Goal: Task Accomplishment & Management: Manage account settings

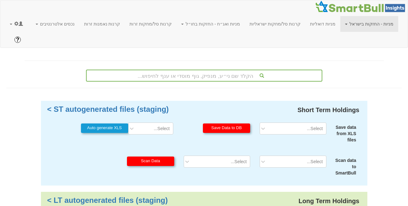
scroll to position [168, 0]
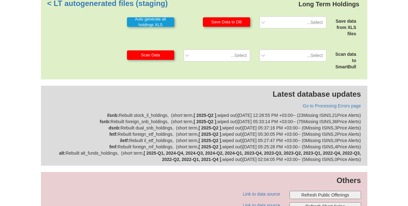
scroll to position [195, 0]
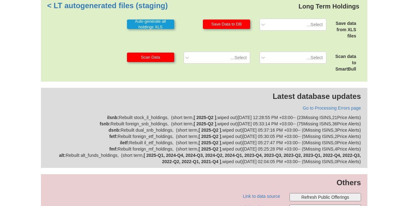
drag, startPoint x: 74, startPoint y: 190, endPoint x: 221, endPoint y: 76, distance: 186.0
click at [221, 91] on p "Latest database updates" at bounding box center [204, 96] width 314 height 11
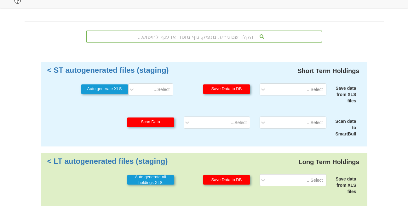
scroll to position [0, 0]
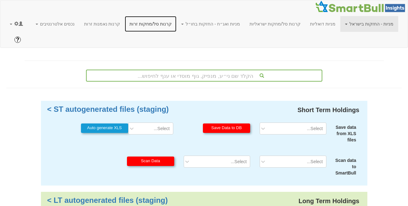
click at [165, 22] on link "קרנות סל/מחקות זרות" at bounding box center [151, 24] width 52 height 16
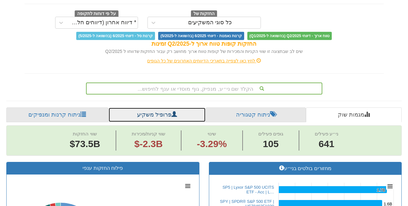
click at [137, 108] on link "פרופיל משקיע" at bounding box center [156, 115] width 97 height 15
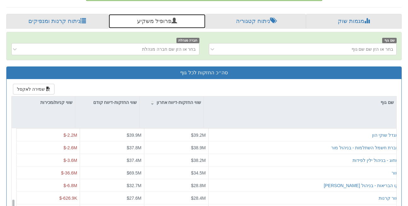
scroll to position [609, 0]
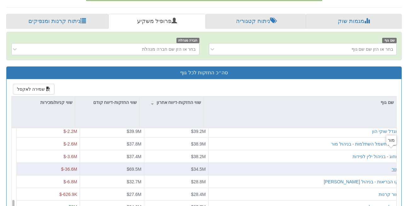
click at [392, 166] on div "מור" at bounding box center [395, 169] width 7 height 6
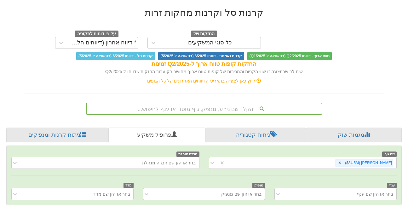
scroll to position [54, 0]
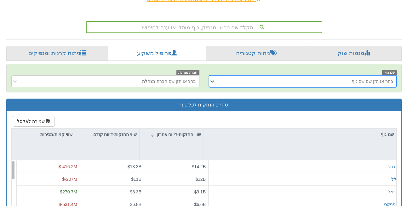
scroll to position [138, 0]
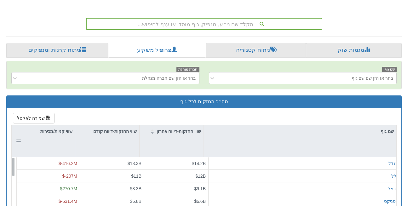
click at [56, 126] on div "שווי קניות/מכירות" at bounding box center [43, 142] width 63 height 32
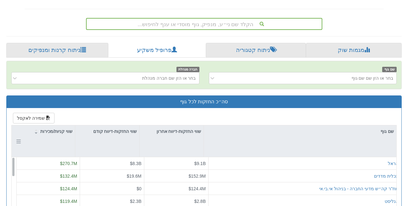
click at [56, 126] on div "שווי קניות/מכירות" at bounding box center [43, 142] width 63 height 32
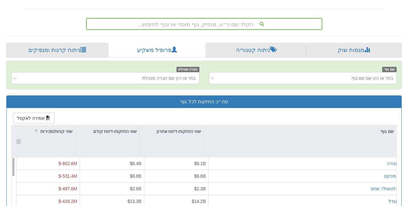
scroll to position [0, 0]
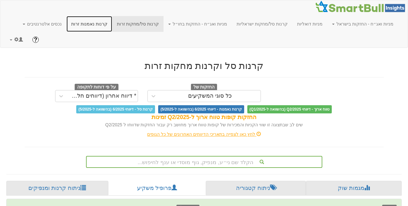
click at [107, 28] on link "קרנות נאמנות זרות" at bounding box center [90, 24] width 46 height 16
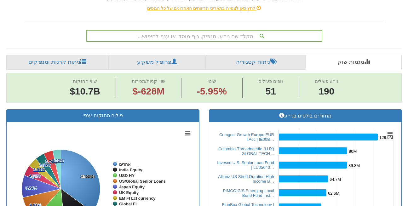
scroll to position [127, 0]
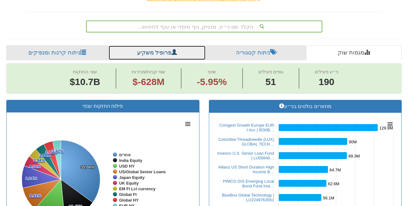
click at [157, 45] on link "פרופיל משקיע" at bounding box center [156, 52] width 97 height 15
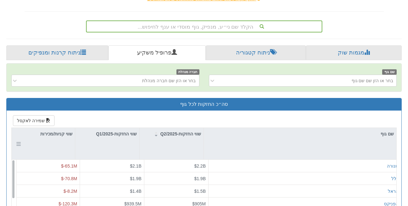
click at [61, 128] on div "שווי קניות/מכירות" at bounding box center [43, 134] width 63 height 12
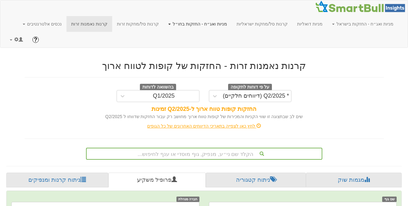
click at [212, 25] on link "מניות ואג״ח - החזקות בחו״ל" at bounding box center [198, 24] width 68 height 16
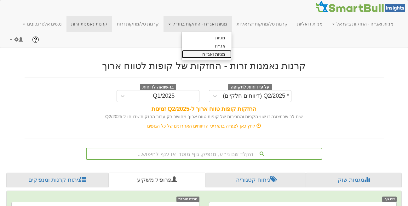
click at [221, 55] on link "מניות ואג״ח" at bounding box center [207, 54] width 50 height 8
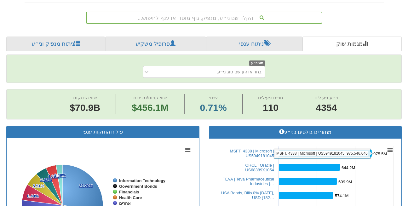
click at [319, 150] on rect at bounding box center [325, 153] width 93 height 7
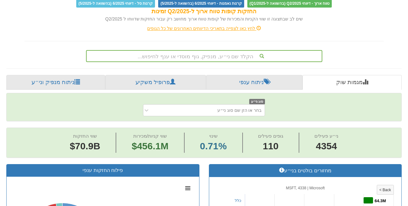
scroll to position [103, 0]
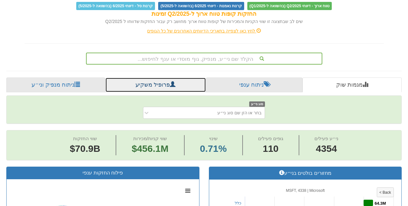
click at [153, 78] on link "פרופיל משקיע" at bounding box center [155, 85] width 101 height 15
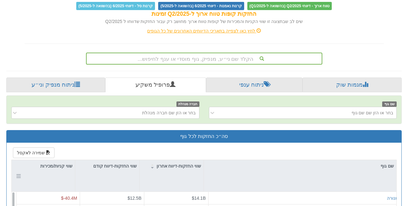
click at [70, 162] on div "שווי קניות/מכירות" at bounding box center [43, 176] width 63 height 32
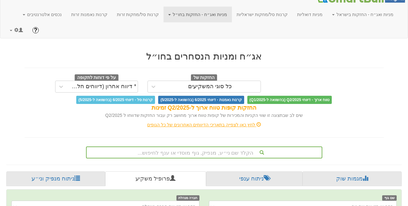
scroll to position [6, 0]
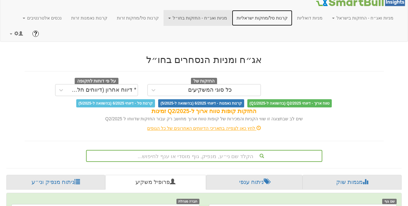
click at [265, 20] on link "קרנות סל/מחקות ישראליות" at bounding box center [262, 18] width 61 height 16
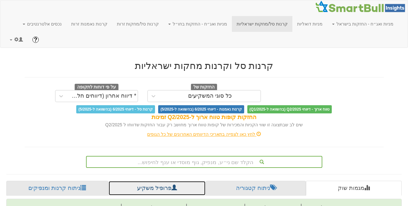
click at [146, 181] on link "פרופיל משקיע" at bounding box center [156, 188] width 97 height 15
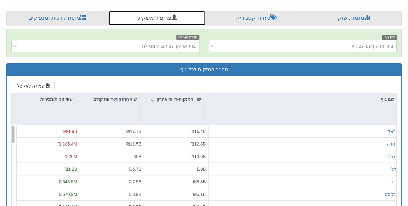
scroll to position [171, 0]
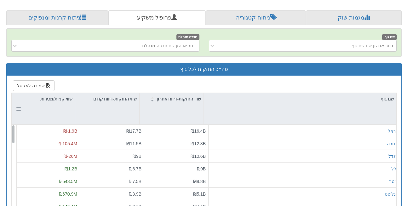
click at [61, 93] on div "שווי קניות/מכירות" at bounding box center [43, 109] width 63 height 32
drag, startPoint x: 61, startPoint y: 93, endPoint x: 50, endPoint y: 95, distance: 11.5
click at [50, 95] on div "שווי קניות/מכירות" at bounding box center [43, 109] width 63 height 32
click at [62, 97] on div "שווי קניות/מכירות" at bounding box center [43, 109] width 63 height 32
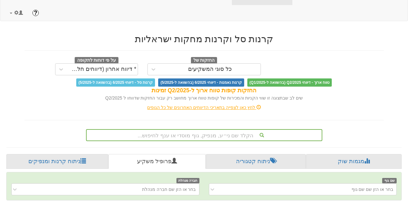
scroll to position [0, 0]
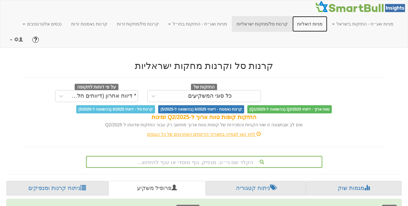
click at [311, 21] on link "מניות דואליות" at bounding box center [310, 24] width 35 height 16
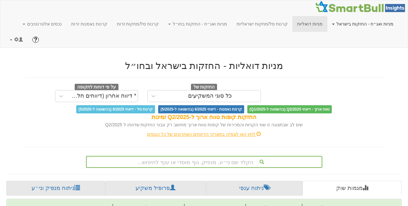
click at [368, 24] on link "מניות ואג״ח - החזקות בישראל" at bounding box center [363, 24] width 71 height 16
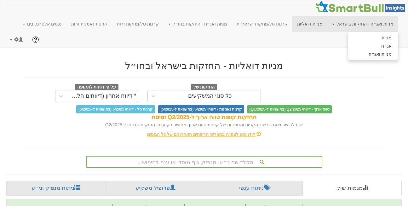
click at [375, 58] on ul "מניות אג״ח מניות ואג״ח" at bounding box center [373, 46] width 50 height 28
click at [375, 52] on link "מניות ואג״ח" at bounding box center [373, 54] width 50 height 8
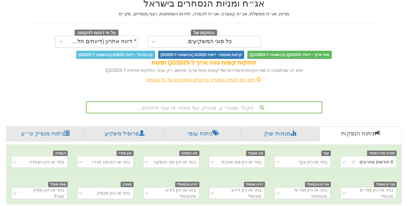
drag, startPoint x: 33, startPoint y: 39, endPoint x: 23, endPoint y: 35, distance: 10.5
click at [23, 51] on div "טווח ארוך - דיווחי Q2/2025 (בהשוואה ל-Q1/2025) קרנות נאמנות - דיווחי 6/2025 (בה…" at bounding box center [204, 55] width 369 height 8
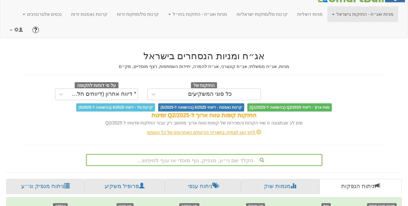
scroll to position [9, 0]
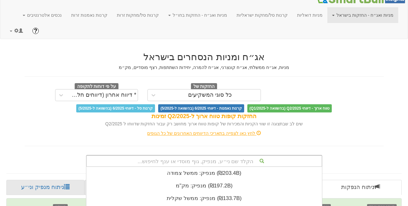
click at [216, 155] on div "הקלד שם ני״ע, מנפיק, גוף מוסדי או ענף לחיפוש... מנפיק: ‏ממשל צמודה ‎(₪203.4B)‎ …" at bounding box center [204, 161] width 237 height 12
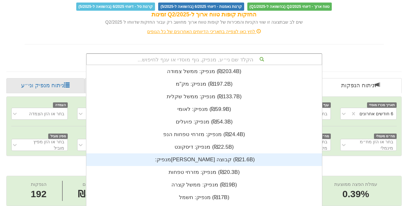
scroll to position [157, 0]
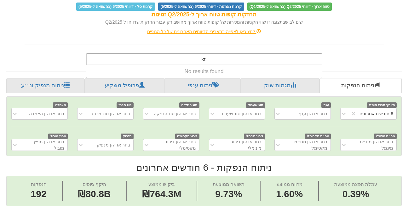
type input "k"
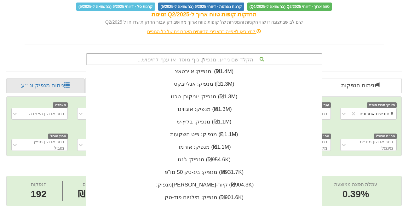
scroll to position [0, 0]
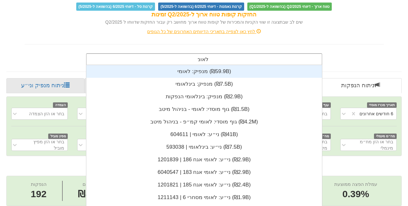
type input "לאומי"
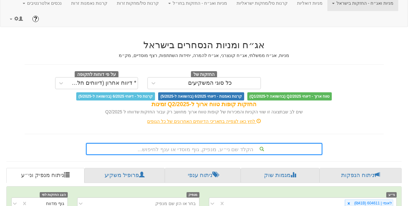
scroll to position [111, 0]
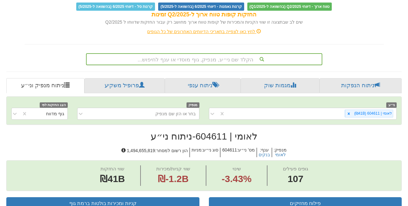
drag, startPoint x: 218, startPoint y: 146, endPoint x: 197, endPoint y: 150, distance: 20.7
click at [197, 166] on span "שווי קניות/מכירות ₪-1.2B" at bounding box center [173, 176] width 65 height 20
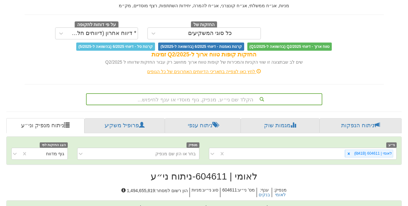
scroll to position [74, 0]
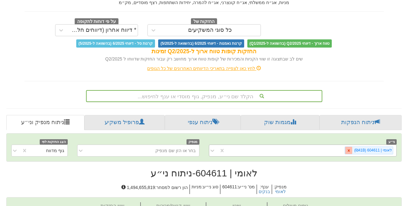
click at [351, 149] on icon at bounding box center [349, 151] width 4 height 4
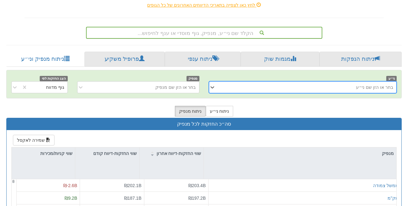
scroll to position [137, 0]
click at [120, 52] on link "פרופיל משקיע" at bounding box center [125, 59] width 80 height 15
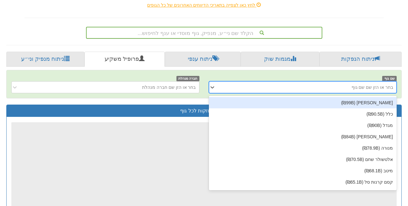
click at [378, 82] on div "בחר או הזן שם שם גוף" at bounding box center [308, 87] width 178 height 10
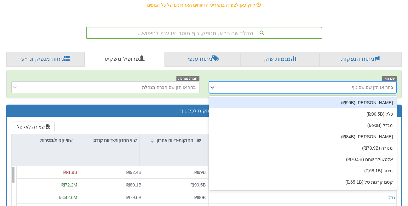
click at [378, 97] on div "הראל (₪99B)" at bounding box center [303, 102] width 188 height 11
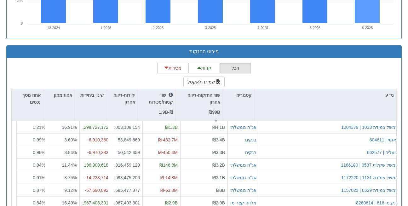
scroll to position [607, 0]
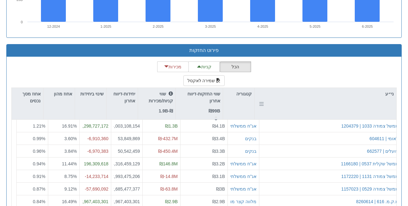
click at [379, 89] on div "ני״ע" at bounding box center [326, 104] width 142 height 32
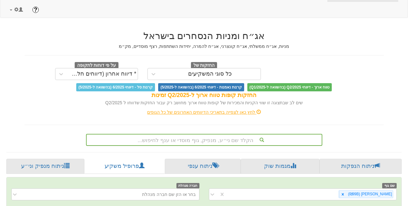
scroll to position [0, 0]
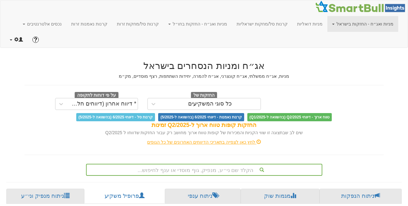
click at [11, 32] on link at bounding box center [16, 40] width 23 height 16
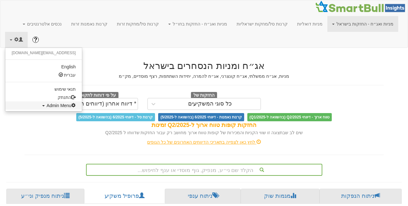
click at [47, 103] on span "Admin Menu" at bounding box center [61, 105] width 29 height 5
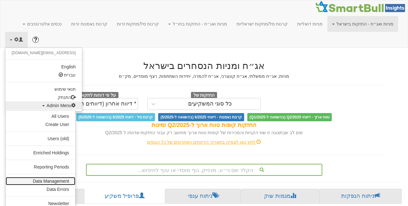
click at [50, 177] on link "Data Management" at bounding box center [41, 181] width 70 height 8
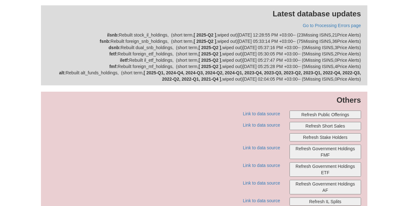
scroll to position [284, 0]
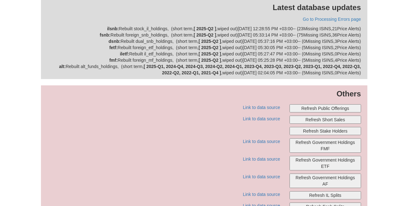
click at [332, 104] on button "Refresh Public Offerings" at bounding box center [326, 108] width 72 height 8
click at [33, 174] on div "Short Term Holdings ST autogenerated files (staging) > Save data from XLS files…" at bounding box center [204, 16] width 408 height 399
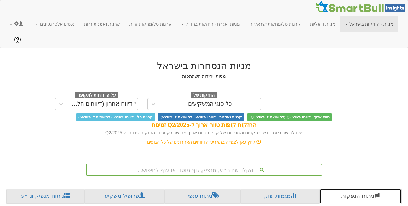
click at [356, 189] on link "ניתוח הנפקות" at bounding box center [361, 196] width 82 height 15
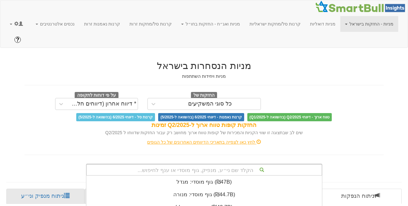
click at [255, 164] on div "הקלד שם ני״ע, מנפיק, גוף מוסדי או ענף לחיפוש... גוף מוסדי: ‏מגדל ‎(₪47B)‎ גוף מ…" at bounding box center [204, 170] width 237 height 12
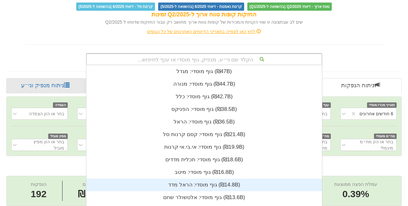
scroll to position [157, 0]
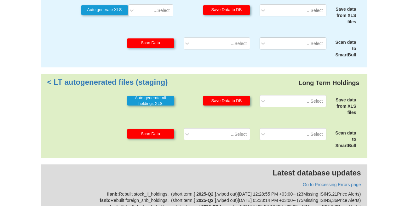
scroll to position [136, 0]
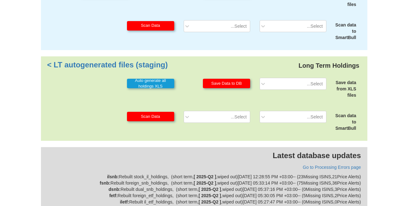
click at [195, 147] on div "Latest database updates Go to Processing Errors page ilsnb : Rebuilt stock_il_h…" at bounding box center [204, 187] width 327 height 80
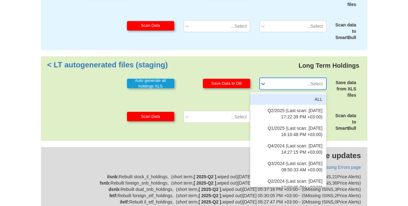
click at [315, 81] on div "Select..." at bounding box center [315, 84] width 16 height 6
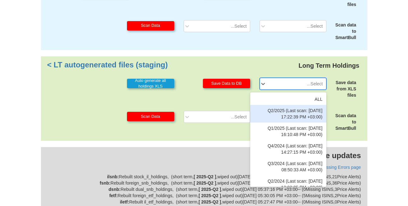
click at [311, 105] on div "Q2/2025 (Last scan: 16/09/2025 17:22:39 PM +03:00)" at bounding box center [288, 114] width 76 height 18
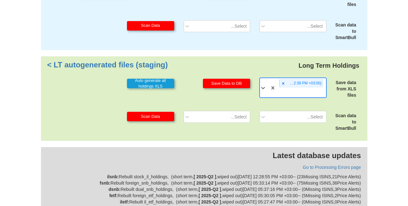
click at [300, 78] on div "Q2/2025 (Last scan: 16/09/2025 17:22:39 PM +03:00)" at bounding box center [301, 87] width 50 height 19
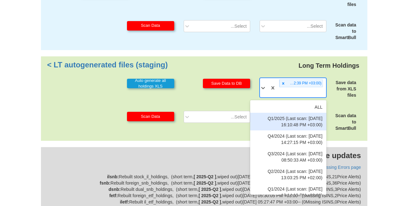
click at [301, 113] on div "Q1/2025 (Last scan: 31/08/2025 16:10:48 PM +03:00)" at bounding box center [288, 122] width 76 height 18
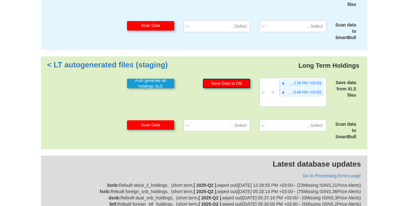
click at [231, 79] on button "Save Data to DB" at bounding box center [226, 83] width 47 height 9
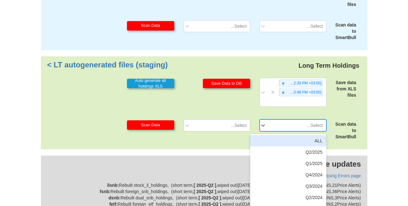
scroll to position [144, 0]
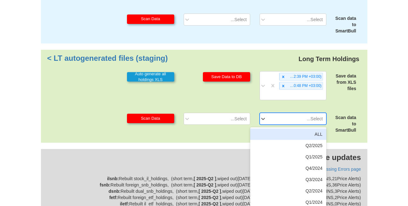
click at [306, 113] on div "option ALL focused, 1 of 35. 35 results available. Use Up and Down to choose op…" at bounding box center [293, 119] width 76 height 12
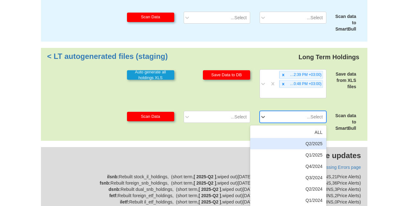
click at [308, 138] on div "Q2/2025" at bounding box center [288, 143] width 76 height 11
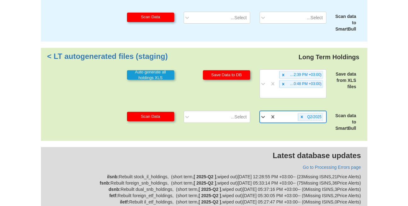
click at [287, 112] on div "Q2/2025" at bounding box center [301, 117] width 50 height 10
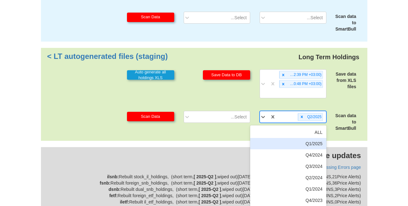
click at [294, 138] on div "Q1/2025" at bounding box center [288, 143] width 76 height 11
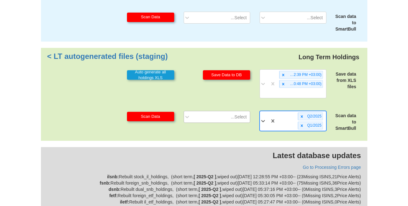
click at [233, 114] on div "Select..." at bounding box center [239, 117] width 16 height 6
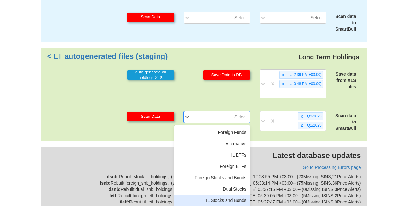
click at [233, 195] on div "IL Stocks and Bonds" at bounding box center [212, 200] width 76 height 11
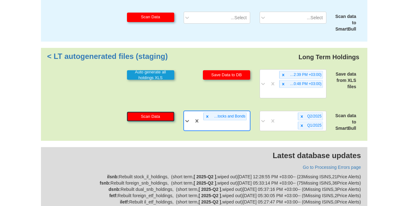
click at [153, 112] on button "Scan Data" at bounding box center [150, 116] width 47 height 9
